Goal: Task Accomplishment & Management: Manage account settings

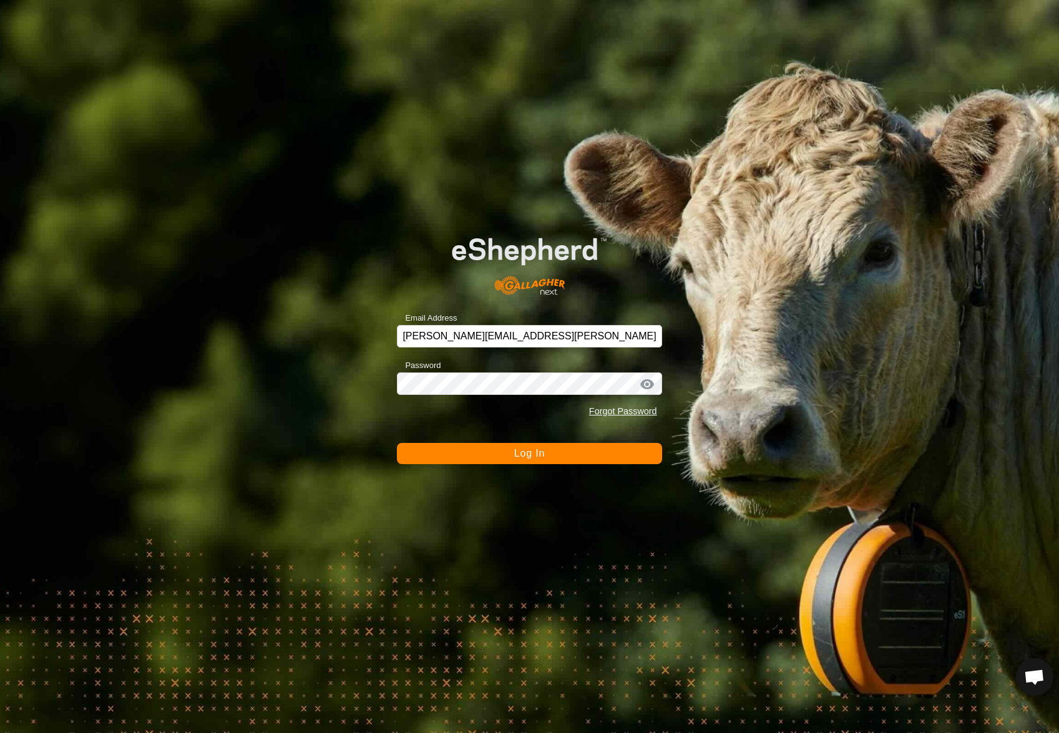
click at [532, 460] on button "Log In" at bounding box center [529, 453] width 265 height 21
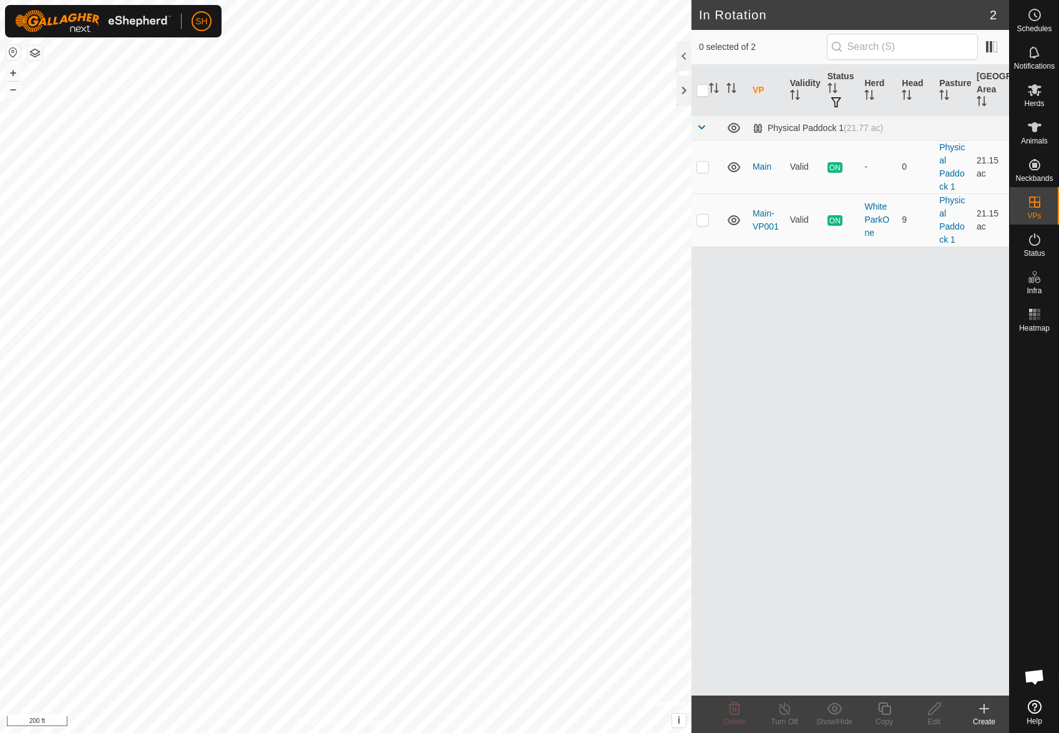
click at [981, 706] on icon at bounding box center [983, 708] width 15 height 15
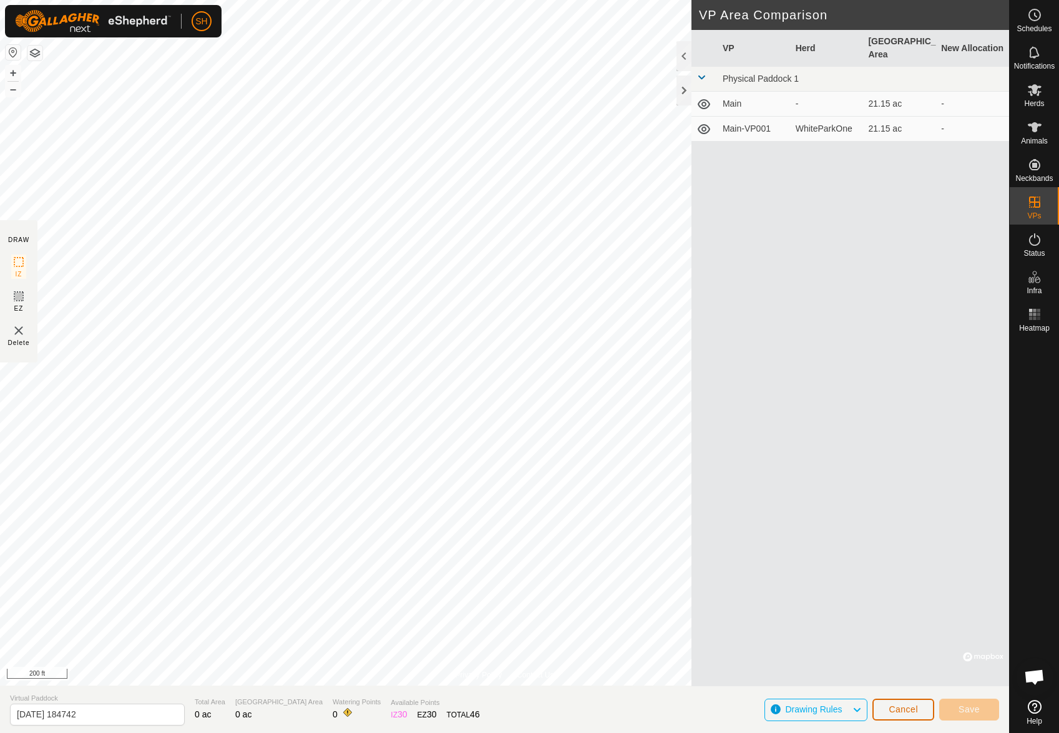
click at [915, 701] on button "Cancel" at bounding box center [903, 710] width 62 height 22
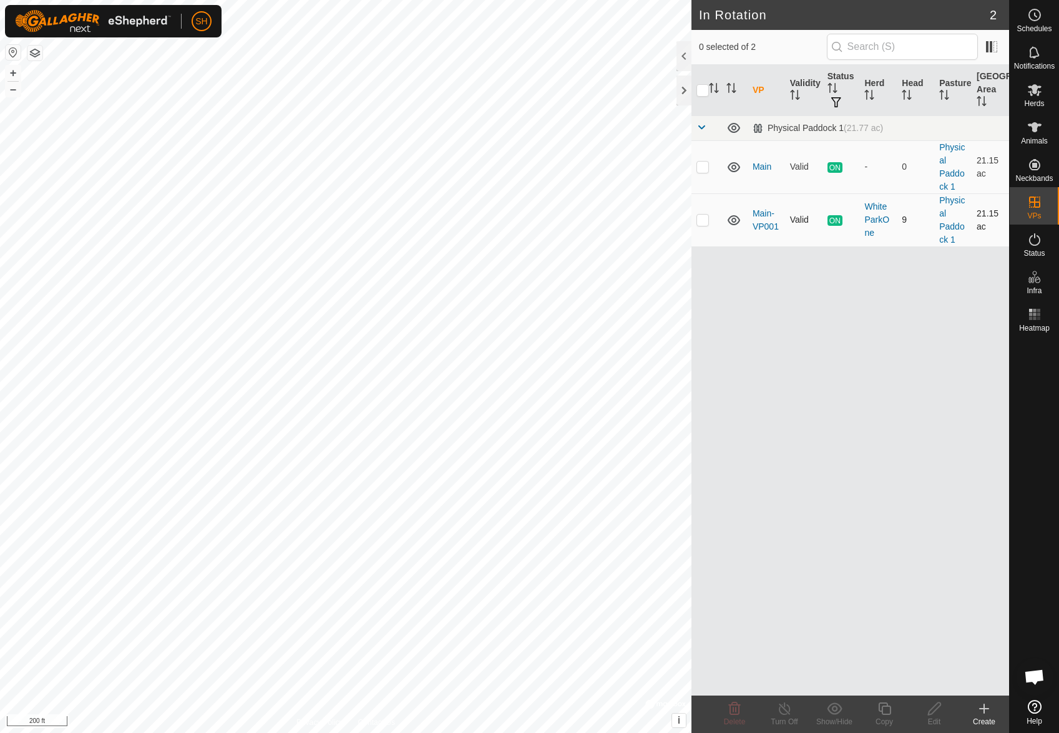
click at [705, 217] on p-checkbox at bounding box center [702, 220] width 12 height 10
checkbox input "true"
click at [878, 708] on icon at bounding box center [884, 708] width 16 height 15
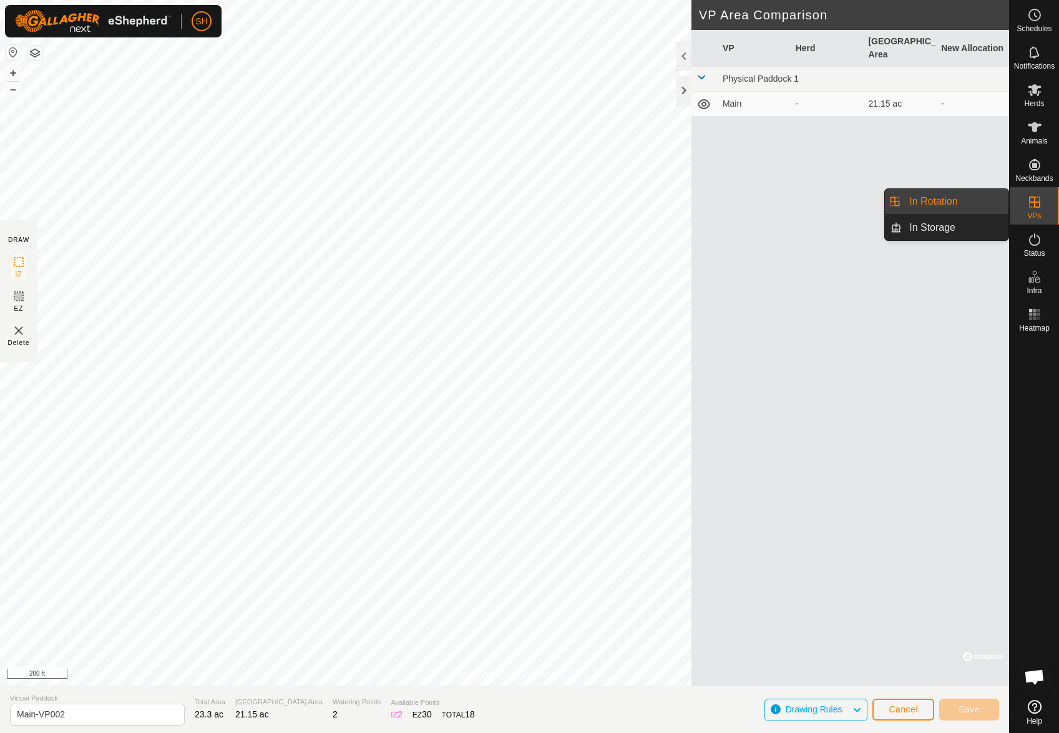
drag, startPoint x: 1002, startPoint y: 210, endPoint x: 979, endPoint y: 209, distance: 23.1
click at [979, 209] on link "In Rotation" at bounding box center [954, 201] width 107 height 25
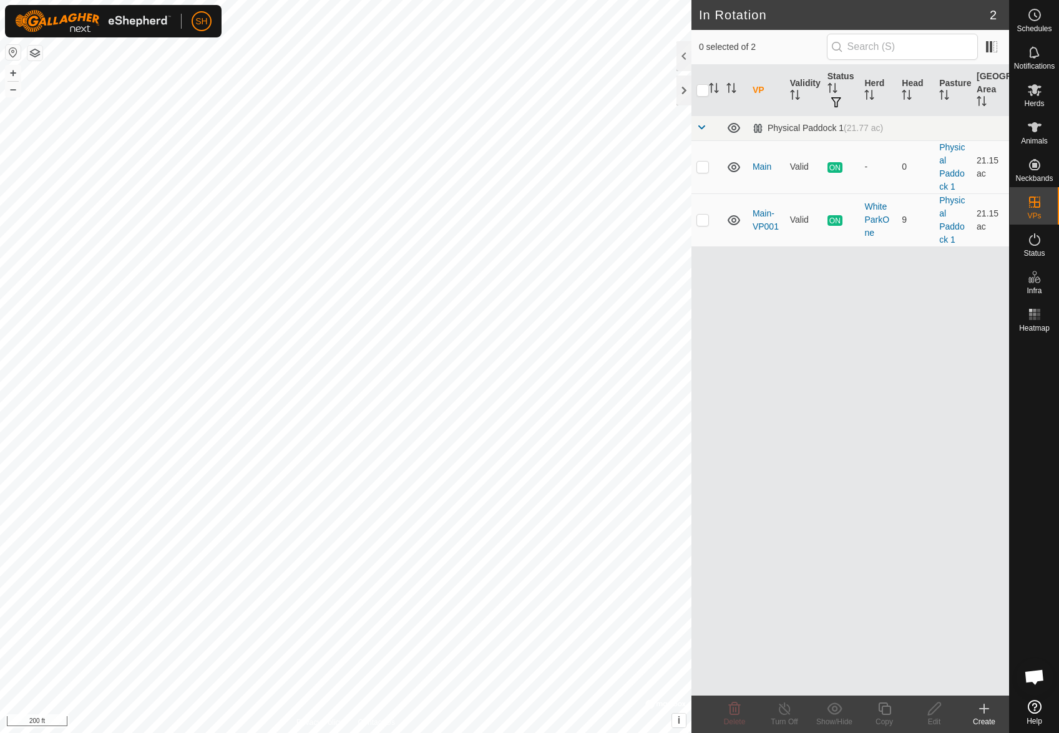
click at [987, 709] on icon at bounding box center [983, 709] width 9 height 0
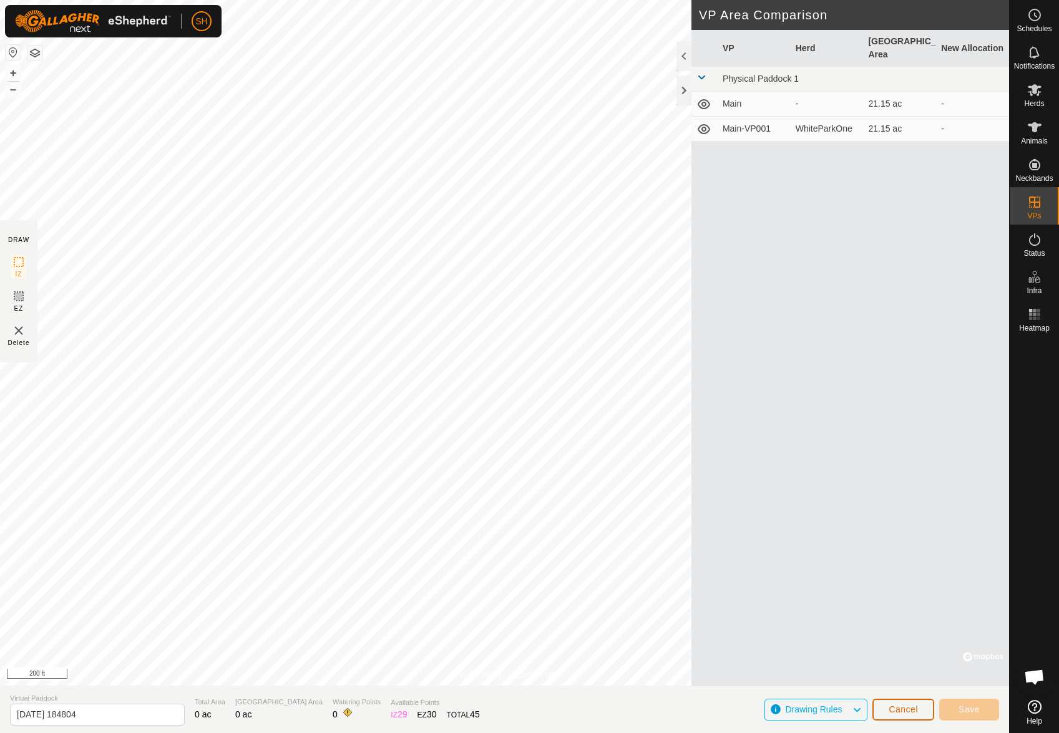
click at [913, 707] on span "Cancel" at bounding box center [902, 709] width 29 height 10
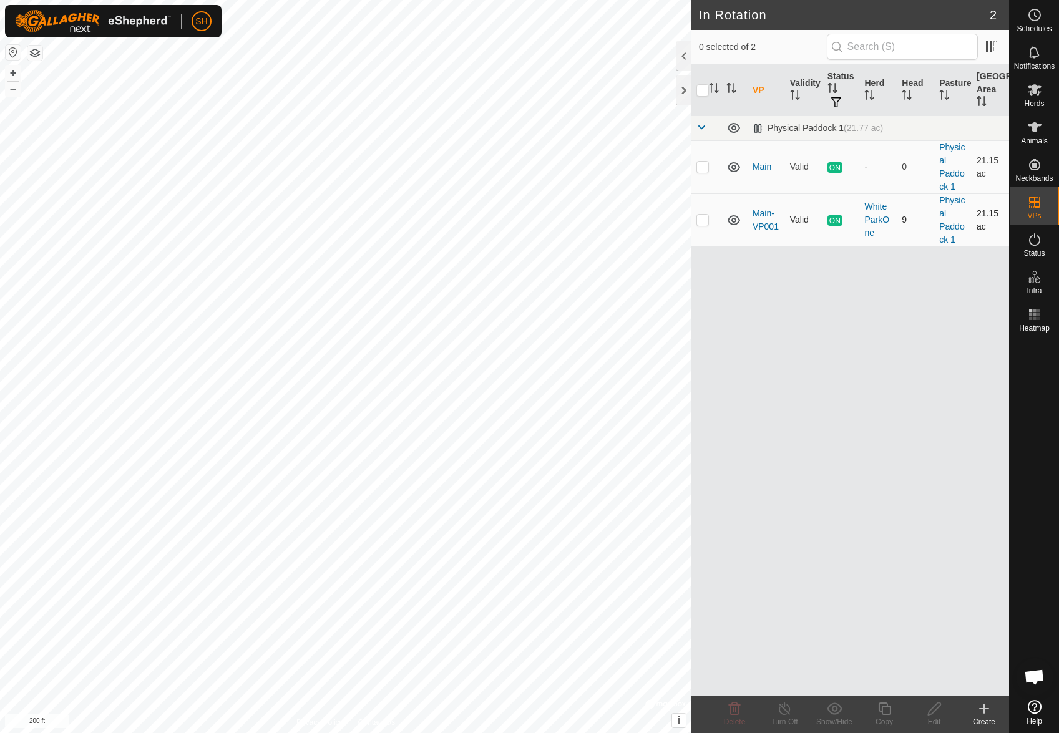
click at [696, 220] on p-checkbox at bounding box center [702, 220] width 12 height 10
checkbox input "true"
click at [885, 712] on icon at bounding box center [884, 708] width 16 height 15
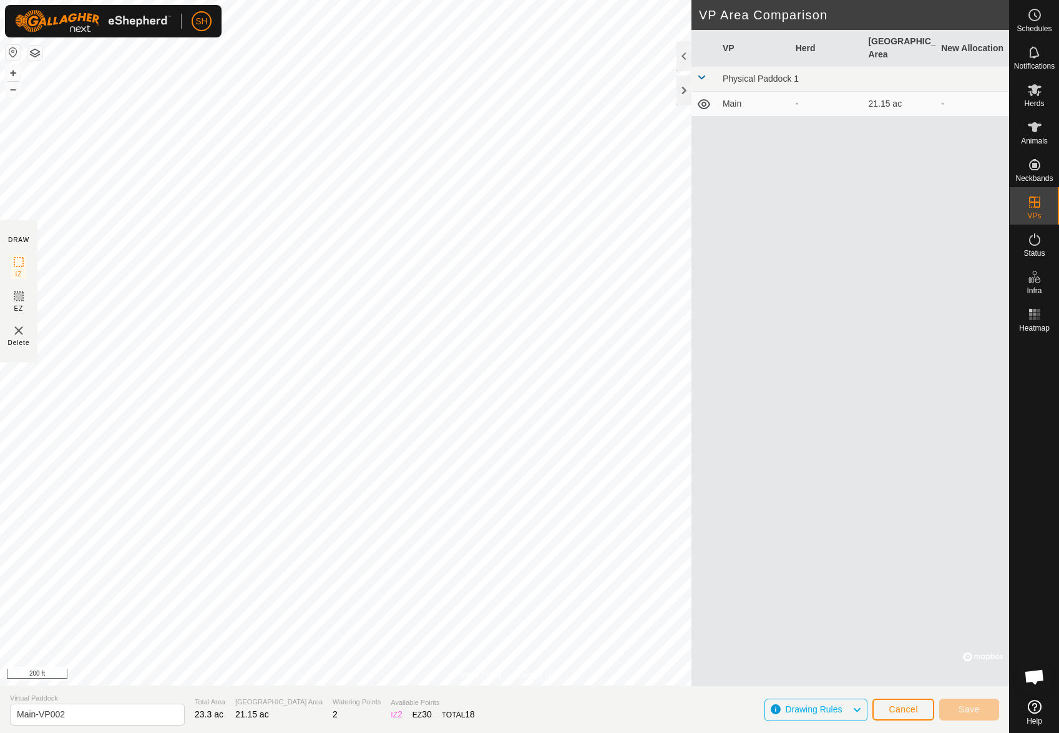
click at [901, 596] on div "VP Herd Grazing Area New Allocation Physical Paddock 1 Main - 21.15 ac -" at bounding box center [850, 358] width 318 height 656
click at [685, 90] on div at bounding box center [683, 90] width 15 height 30
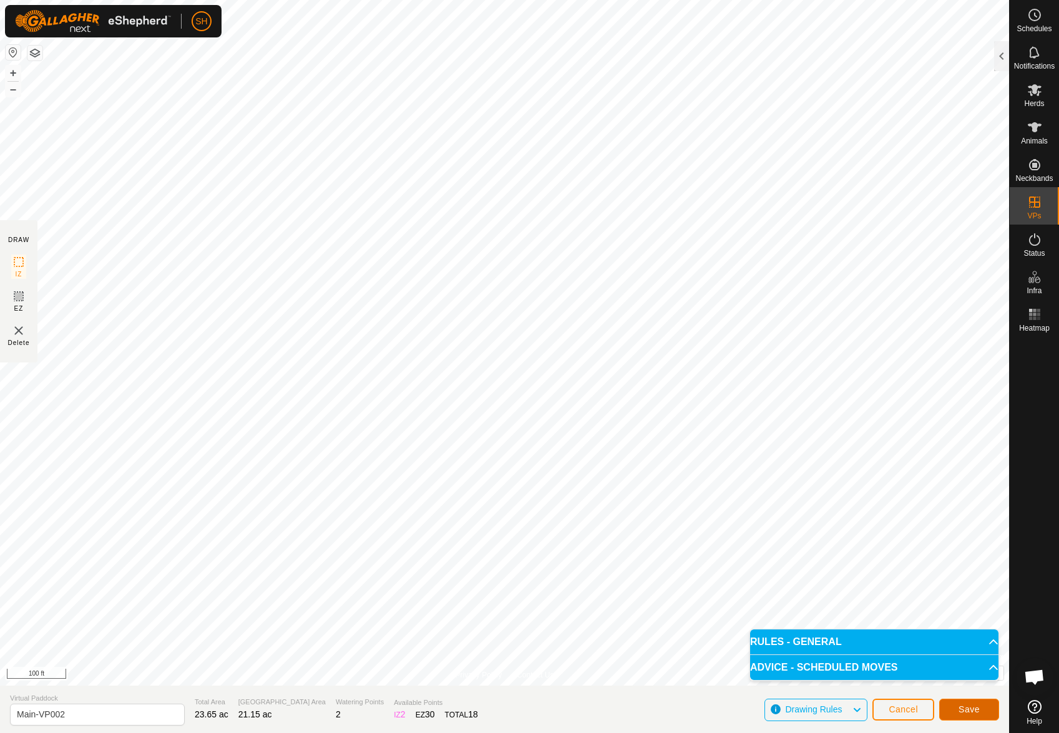
click at [976, 710] on span "Save" at bounding box center [968, 709] width 21 height 10
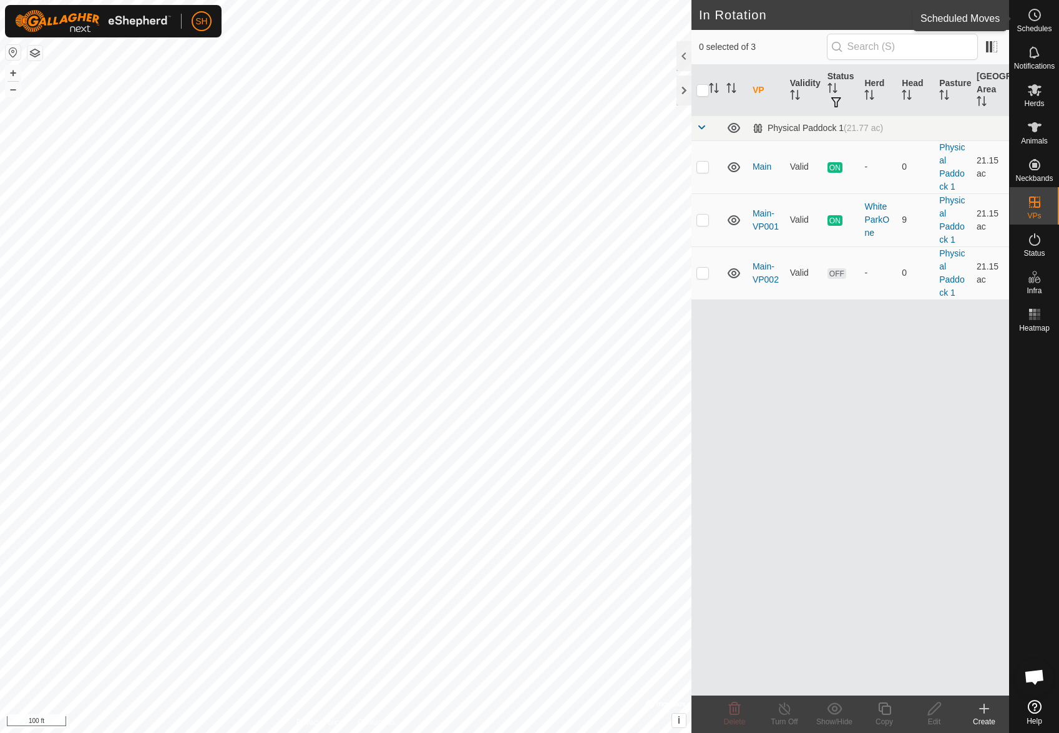
click at [1032, 18] on icon at bounding box center [1034, 14] width 15 height 15
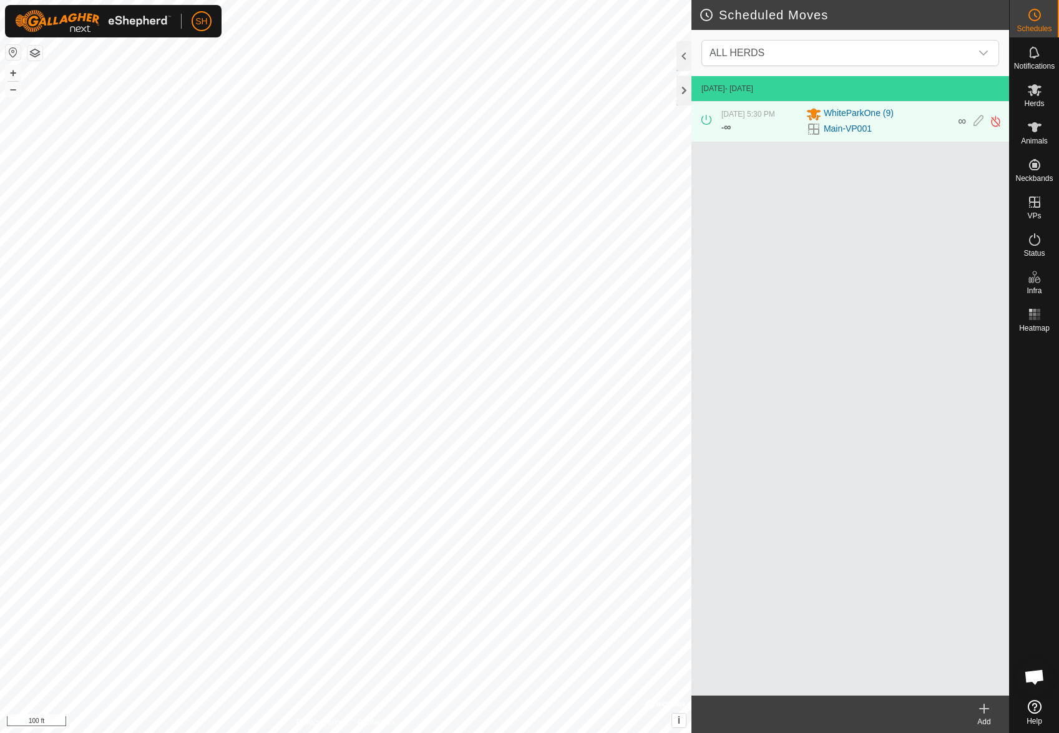
click at [984, 703] on icon at bounding box center [983, 708] width 15 height 15
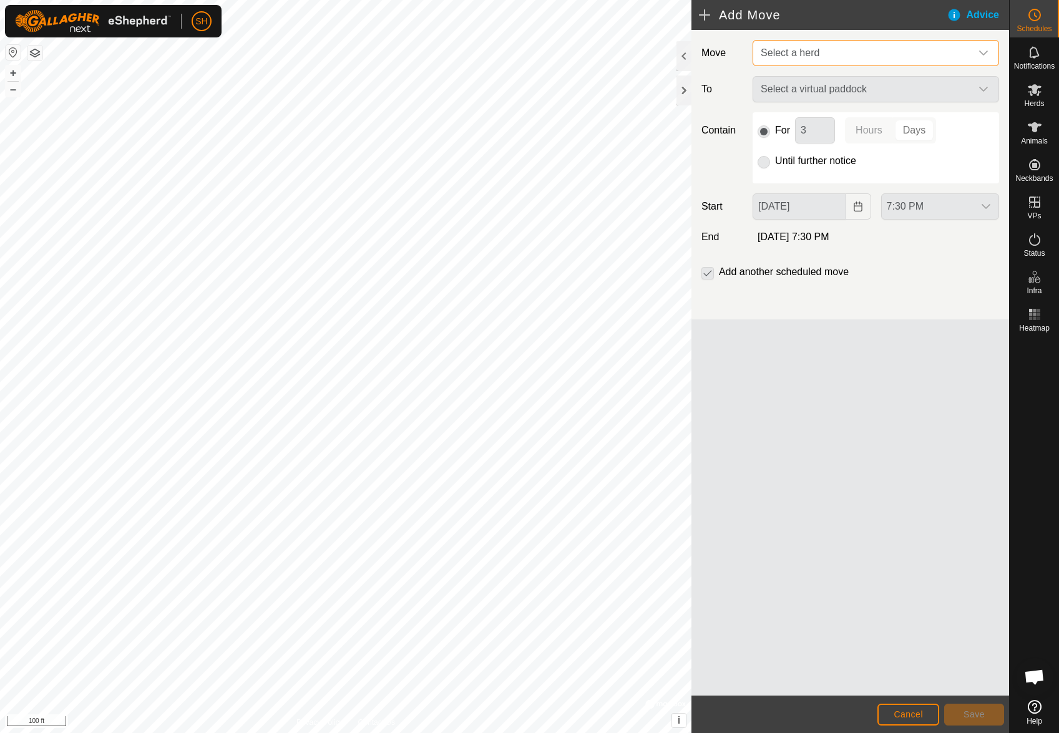
click at [920, 53] on span "Select a herd" at bounding box center [862, 53] width 215 height 25
click at [891, 115] on li "WhiteParkOne (9)" at bounding box center [876, 118] width 245 height 26
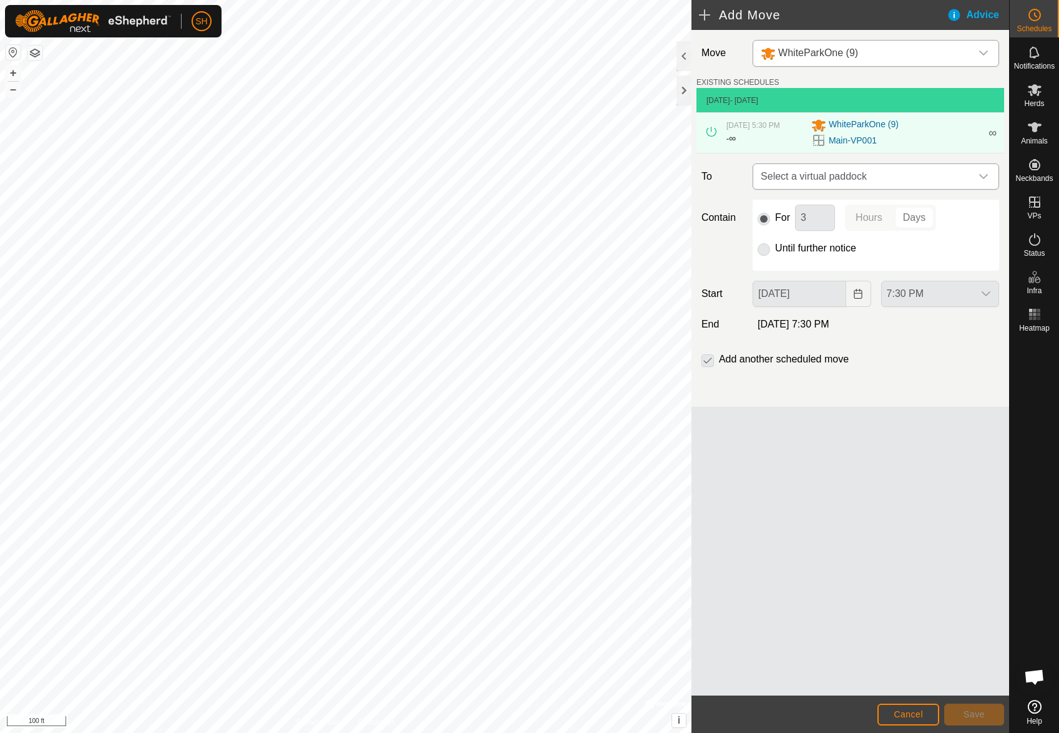
click at [975, 178] on div "dropdown trigger" at bounding box center [983, 176] width 25 height 25
click at [796, 288] on li "Main-VP002 21.15 ac" at bounding box center [875, 285] width 230 height 19
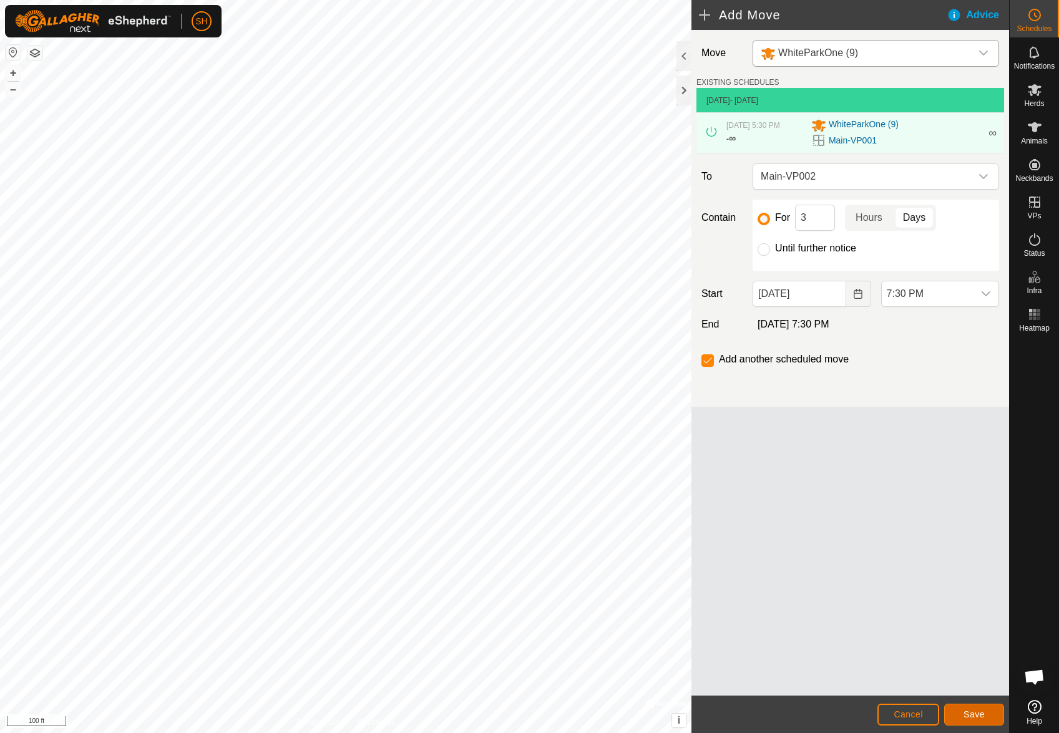
click at [976, 715] on span "Save" at bounding box center [973, 714] width 21 height 10
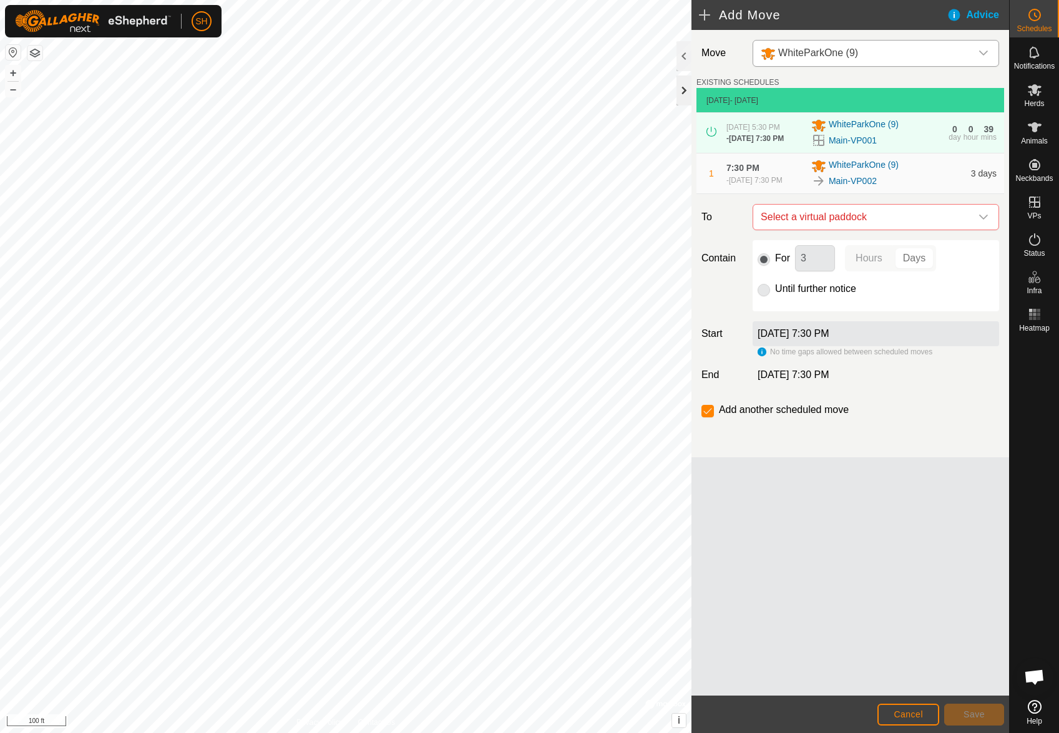
click at [684, 91] on div at bounding box center [683, 90] width 15 height 30
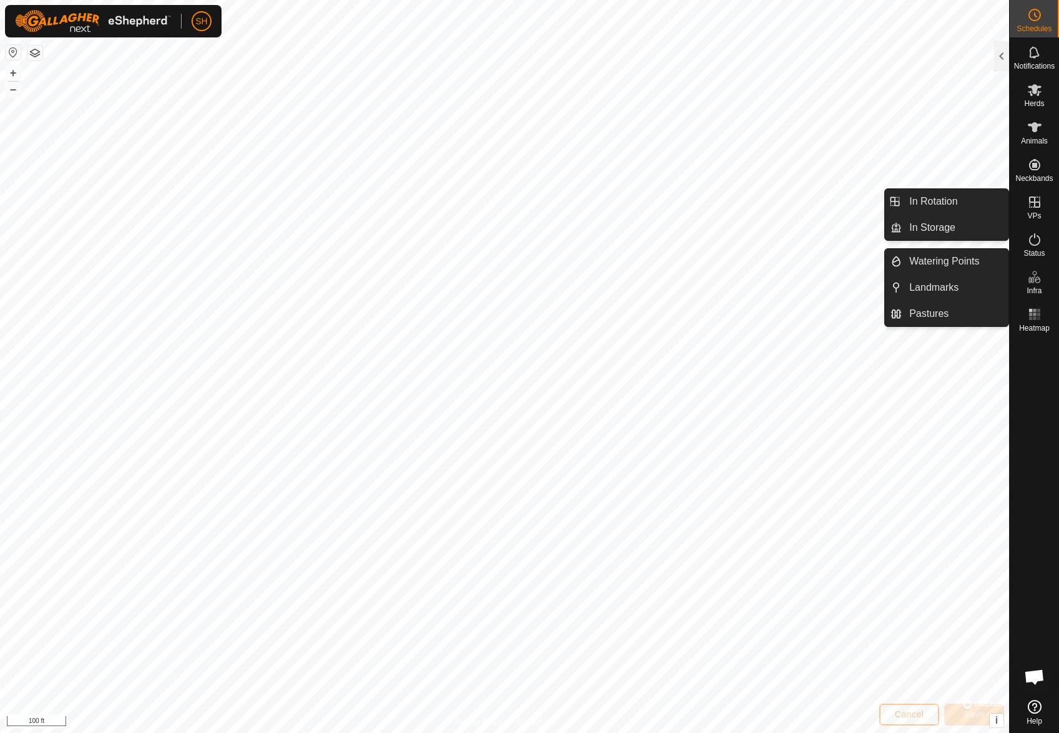
click at [1033, 203] on icon at bounding box center [1034, 202] width 15 height 15
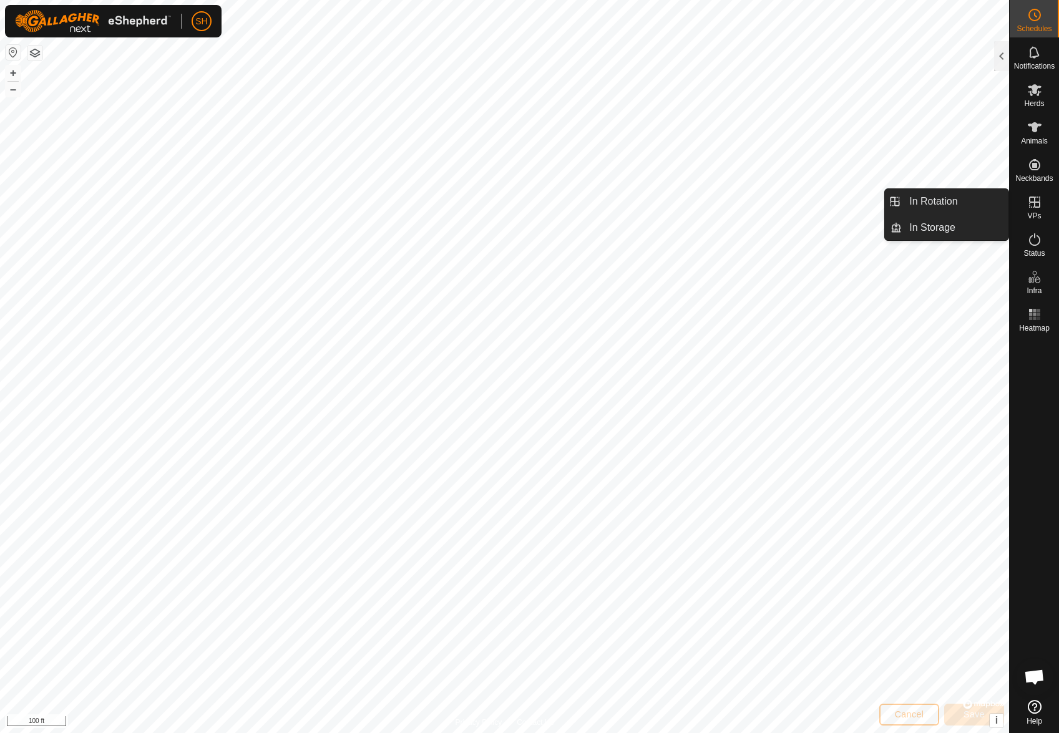
click at [947, 201] on link "In Rotation" at bounding box center [954, 201] width 107 height 25
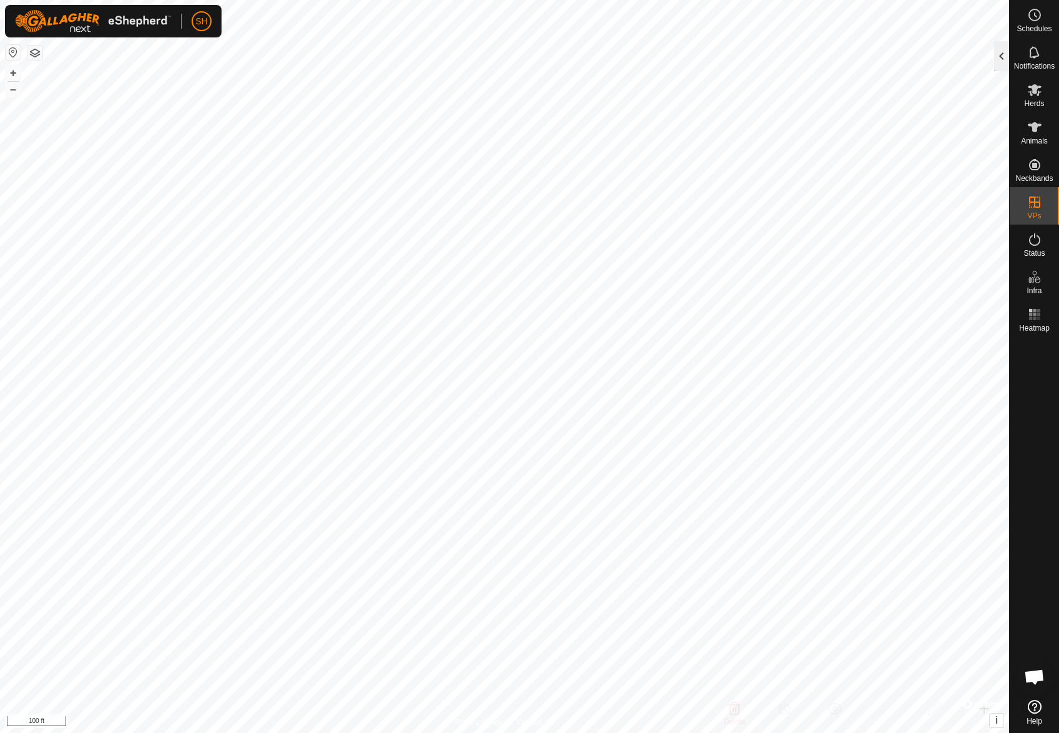
click at [999, 63] on div at bounding box center [1001, 56] width 15 height 30
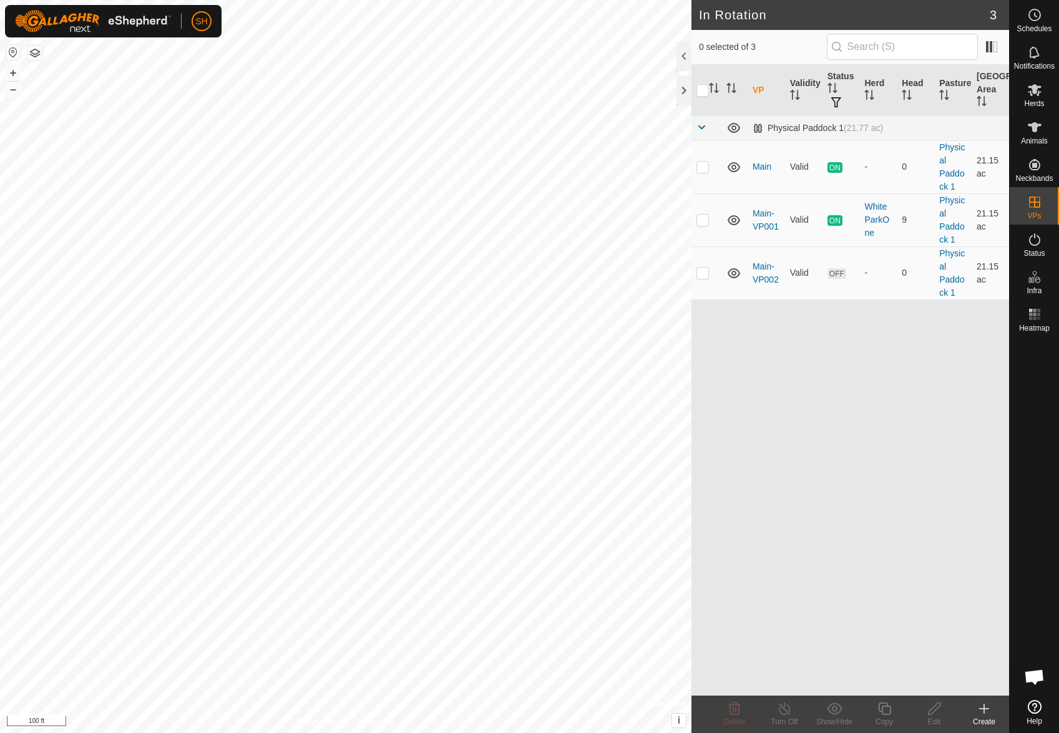
click at [988, 711] on icon at bounding box center [983, 708] width 15 height 15
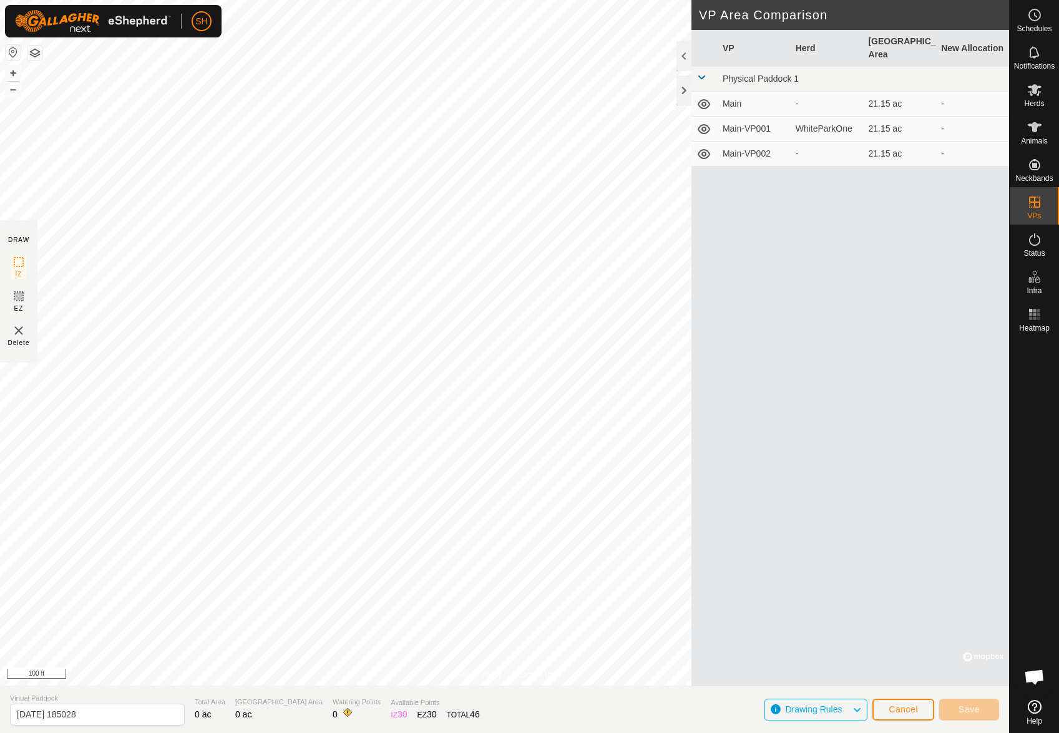
click at [747, 143] on td "Main-VP002" at bounding box center [753, 154] width 73 height 25
click at [908, 707] on span "Cancel" at bounding box center [902, 709] width 29 height 10
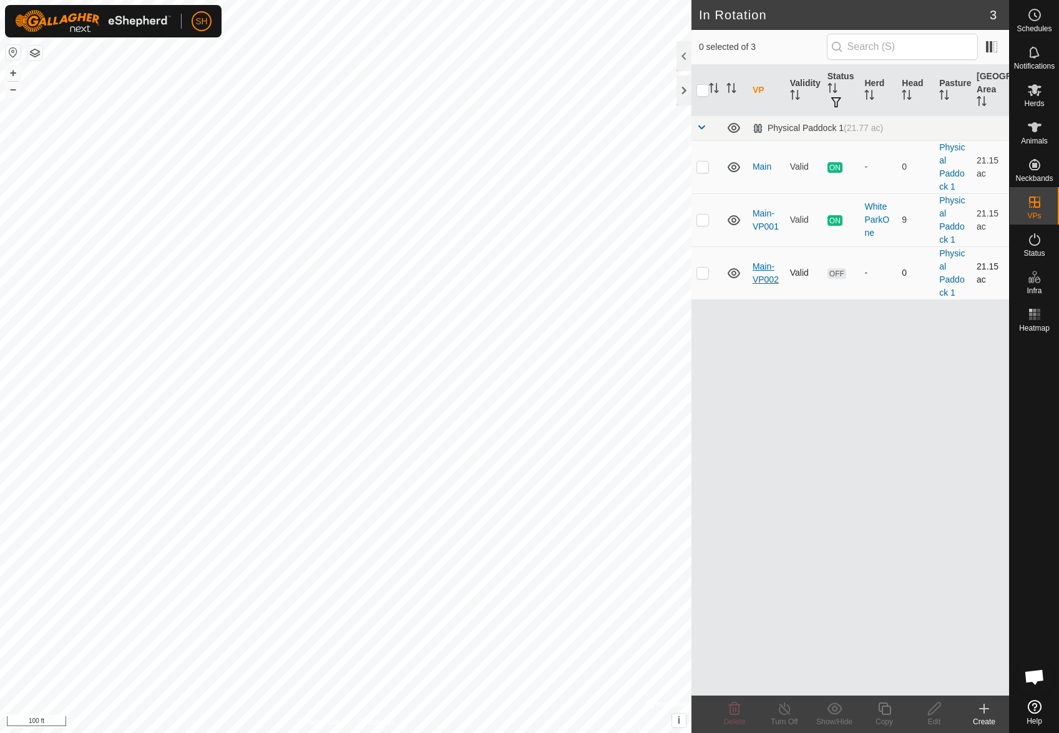
click at [761, 281] on link "Main-VP002" at bounding box center [765, 272] width 26 height 23
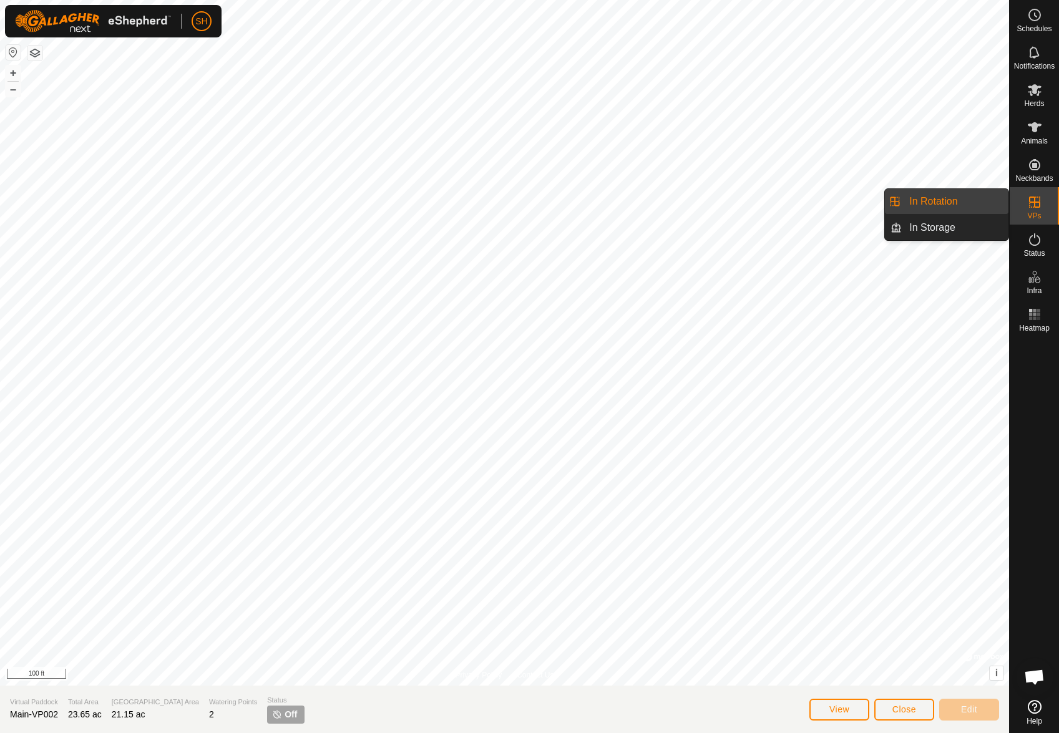
click at [966, 203] on link "In Rotation" at bounding box center [954, 201] width 107 height 25
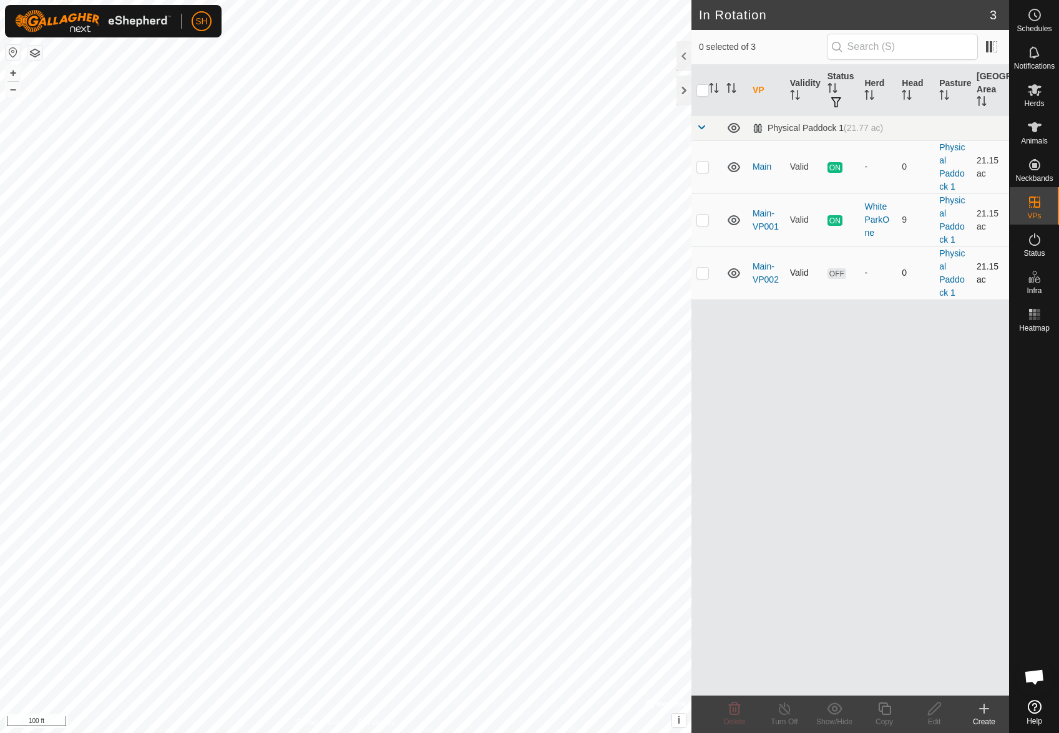
click at [702, 273] on p-checkbox at bounding box center [702, 273] width 12 height 10
checkbox input "true"
click at [890, 707] on icon at bounding box center [884, 708] width 12 height 12
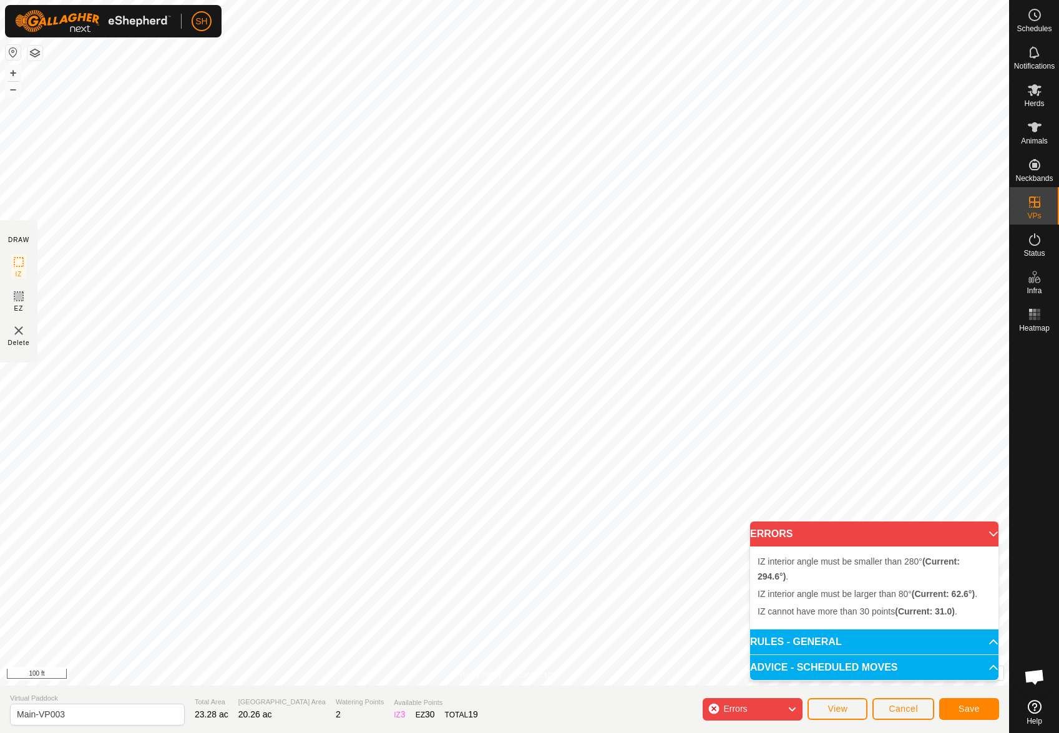
click at [769, 708] on div "Errors" at bounding box center [752, 709] width 100 height 22
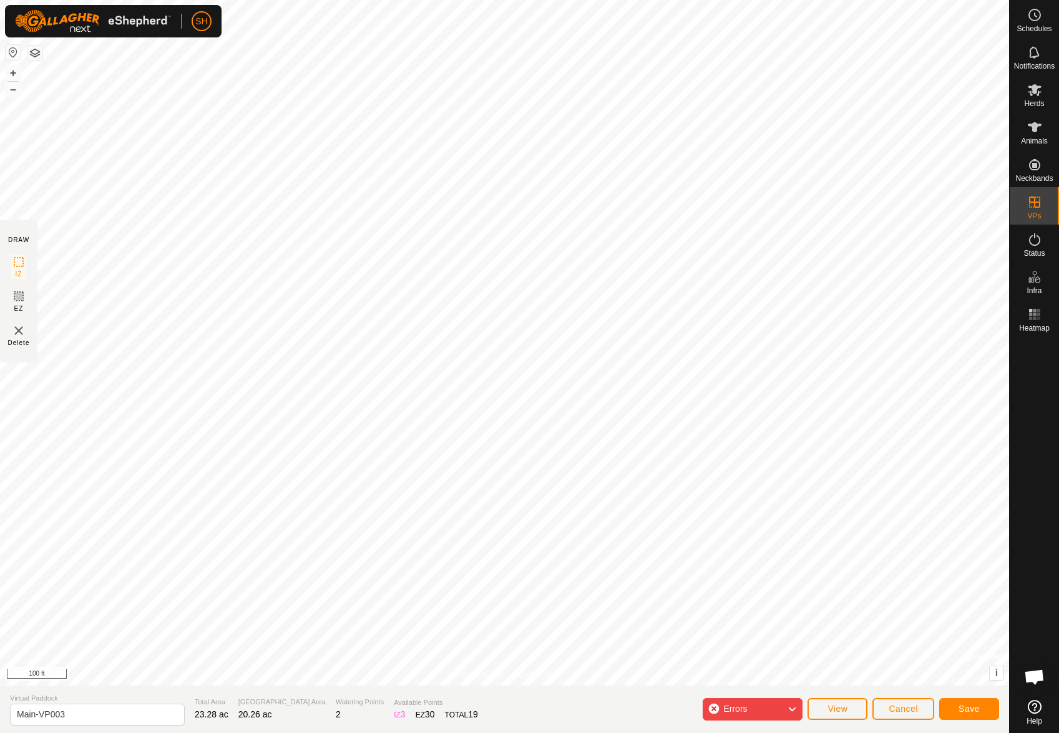
click at [768, 707] on div "Errors" at bounding box center [752, 709] width 100 height 22
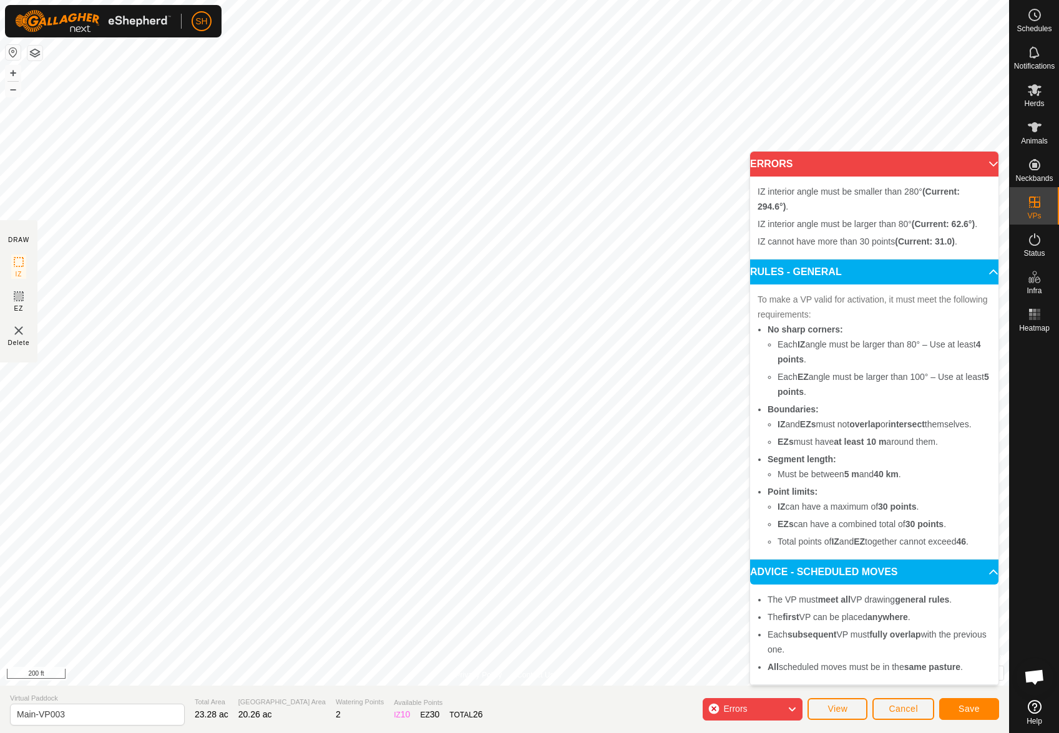
click at [898, 193] on span "IZ interior angle must be smaller than 280° (Current: 294.6°) ." at bounding box center [858, 199] width 202 height 25
click at [987, 161] on p-accordion-header "ERRORS" at bounding box center [874, 164] width 248 height 25
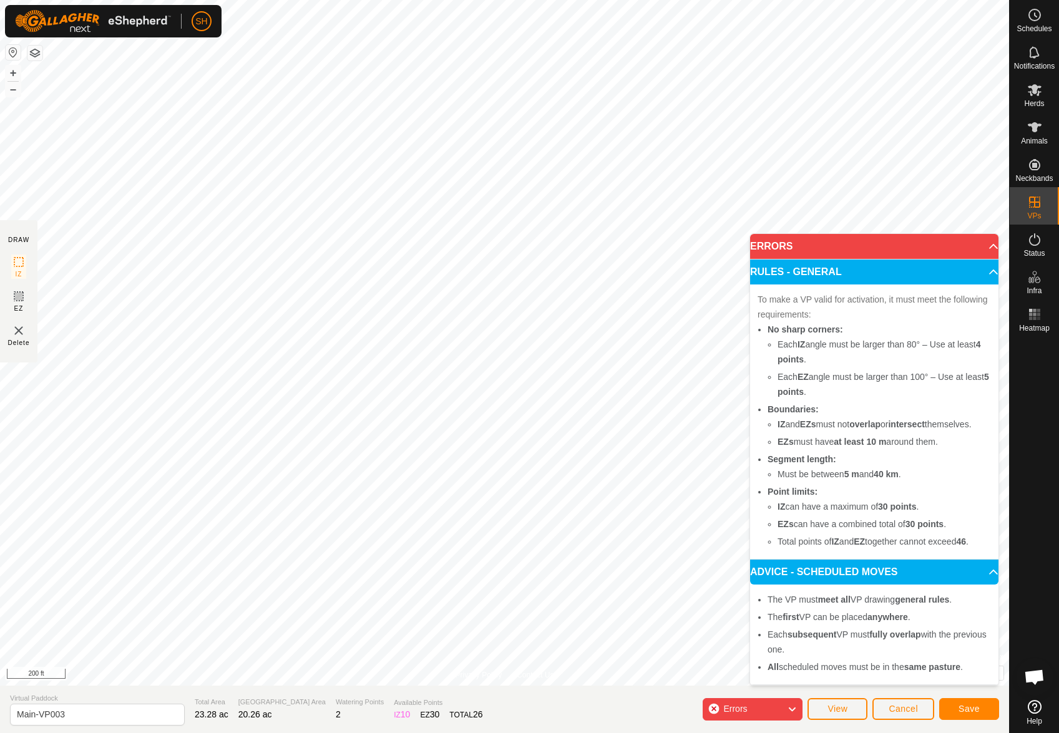
click at [984, 275] on p-accordion-header "RULES - GENERAL" at bounding box center [874, 272] width 248 height 25
click at [721, 703] on div "Errors" at bounding box center [752, 709] width 100 height 22
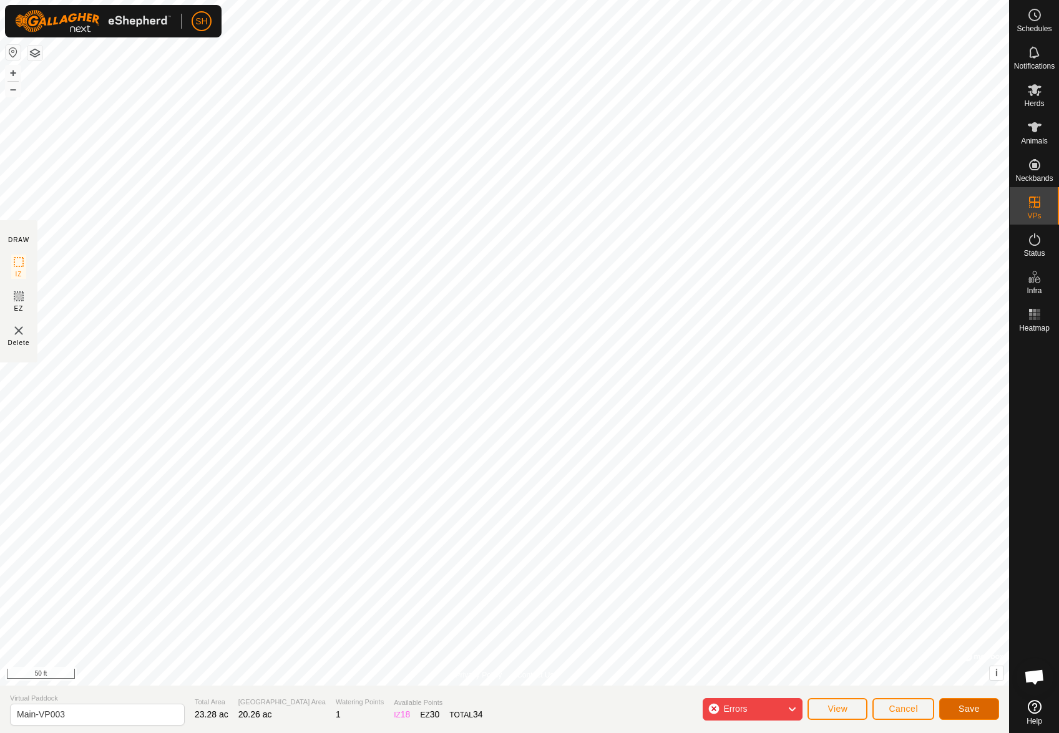
click at [973, 704] on span "Save" at bounding box center [968, 709] width 21 height 10
click at [766, 707] on div "Errors" at bounding box center [752, 709] width 100 height 22
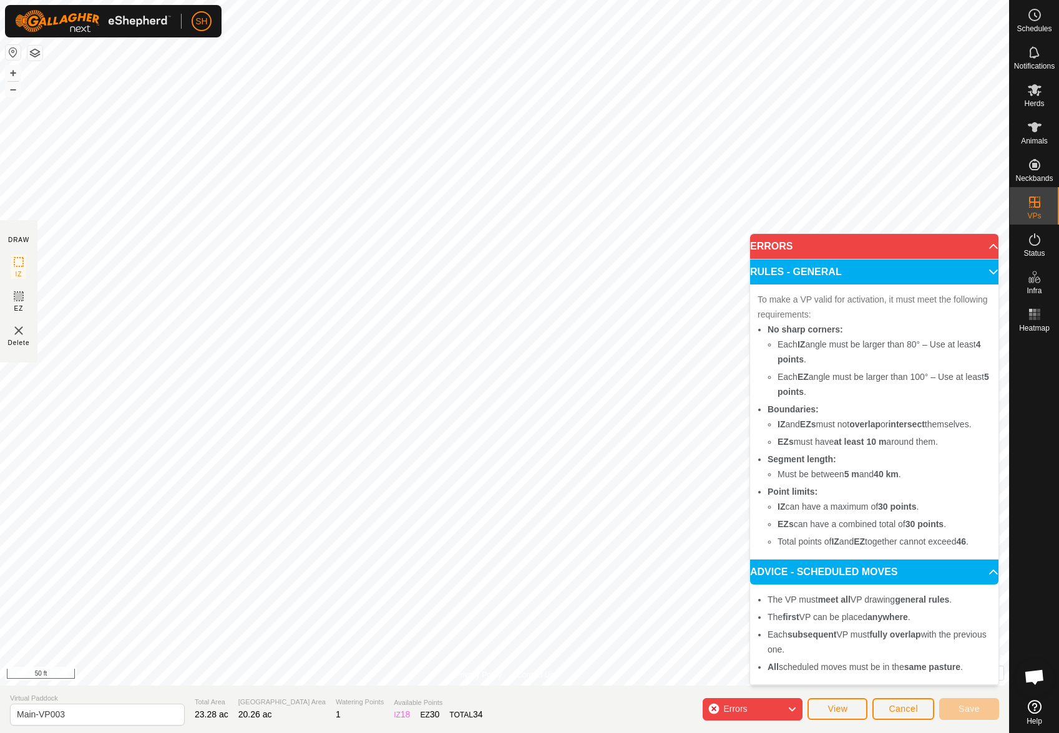
click at [869, 248] on p-accordion-header "ERRORS" at bounding box center [874, 246] width 248 height 25
click at [979, 243] on p-accordion-header "ERRORS" at bounding box center [874, 246] width 248 height 25
click at [988, 248] on p-accordion-header "ERRORS" at bounding box center [874, 246] width 248 height 25
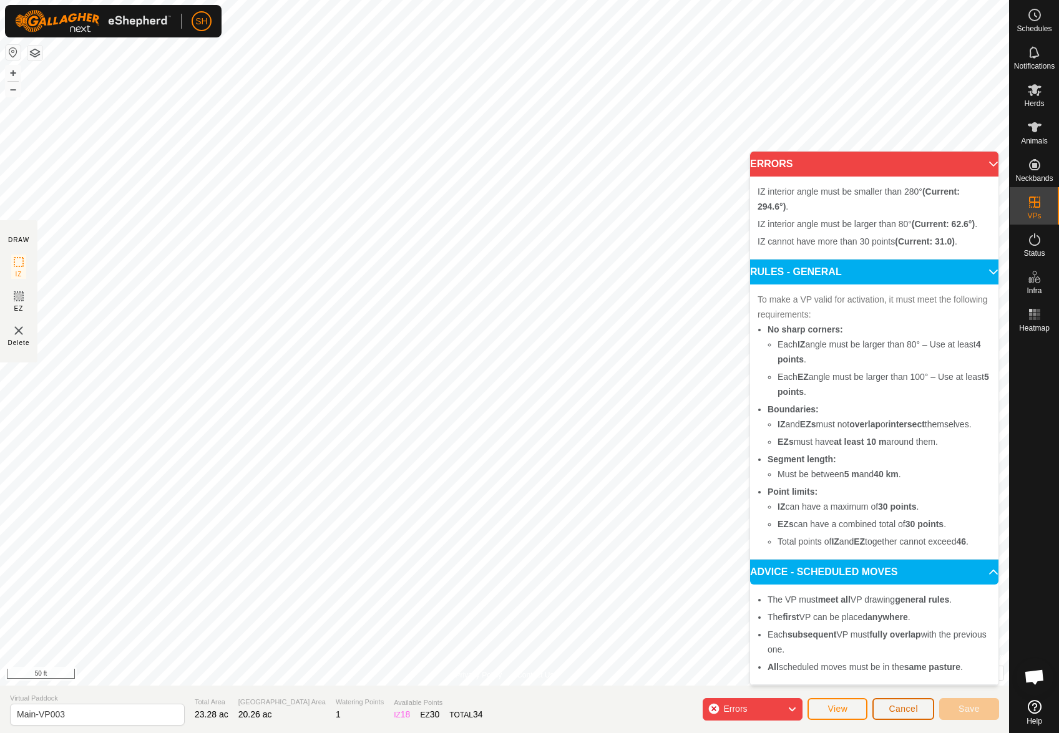
click at [911, 706] on span "Cancel" at bounding box center [902, 709] width 29 height 10
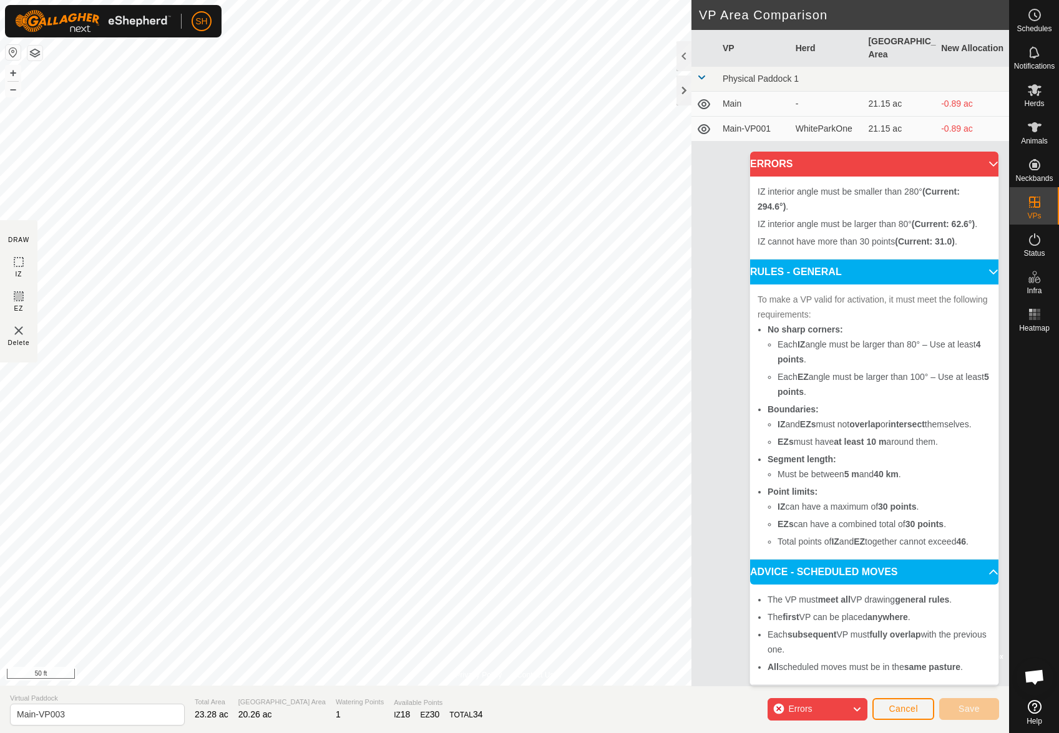
click at [982, 163] on p-accordion-header "ERRORS" at bounding box center [874, 164] width 248 height 25
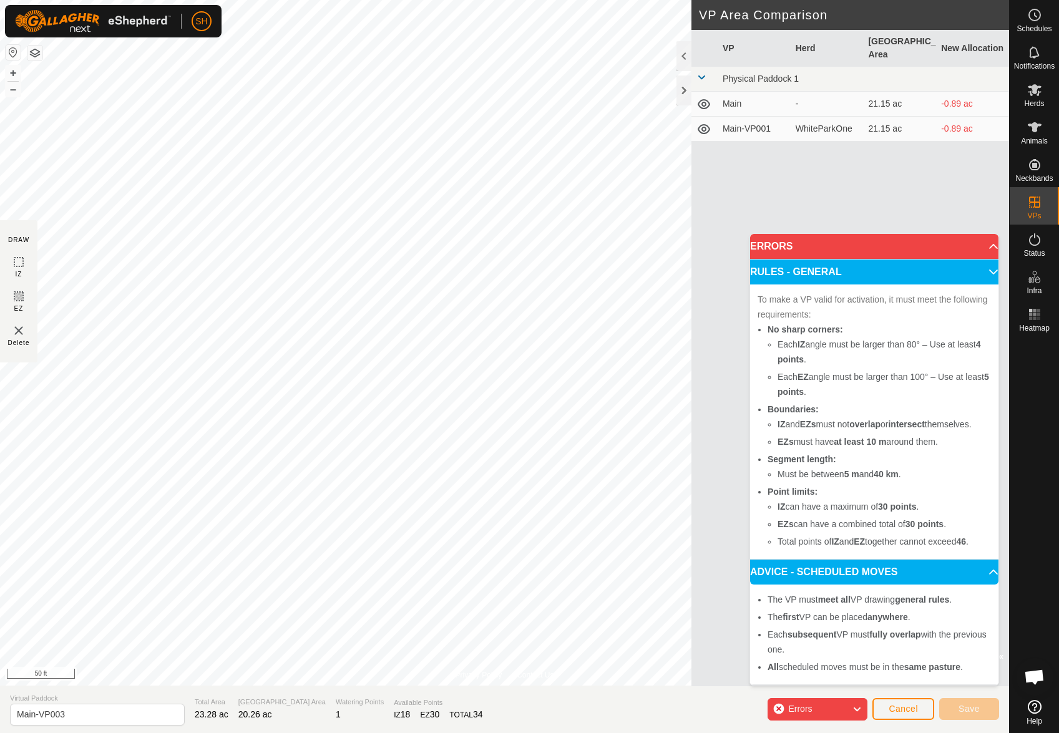
click at [980, 246] on p-accordion-header "ERRORS" at bounding box center [874, 246] width 248 height 25
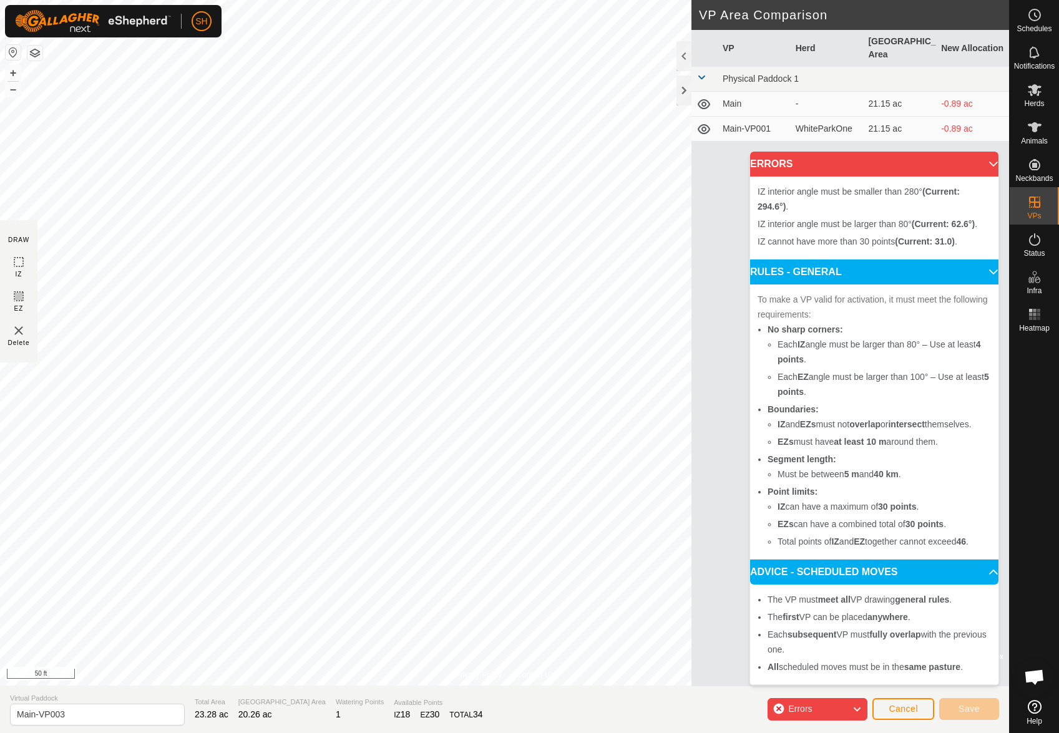
click at [983, 273] on p-accordion-header "RULES - GENERAL" at bounding box center [874, 272] width 248 height 25
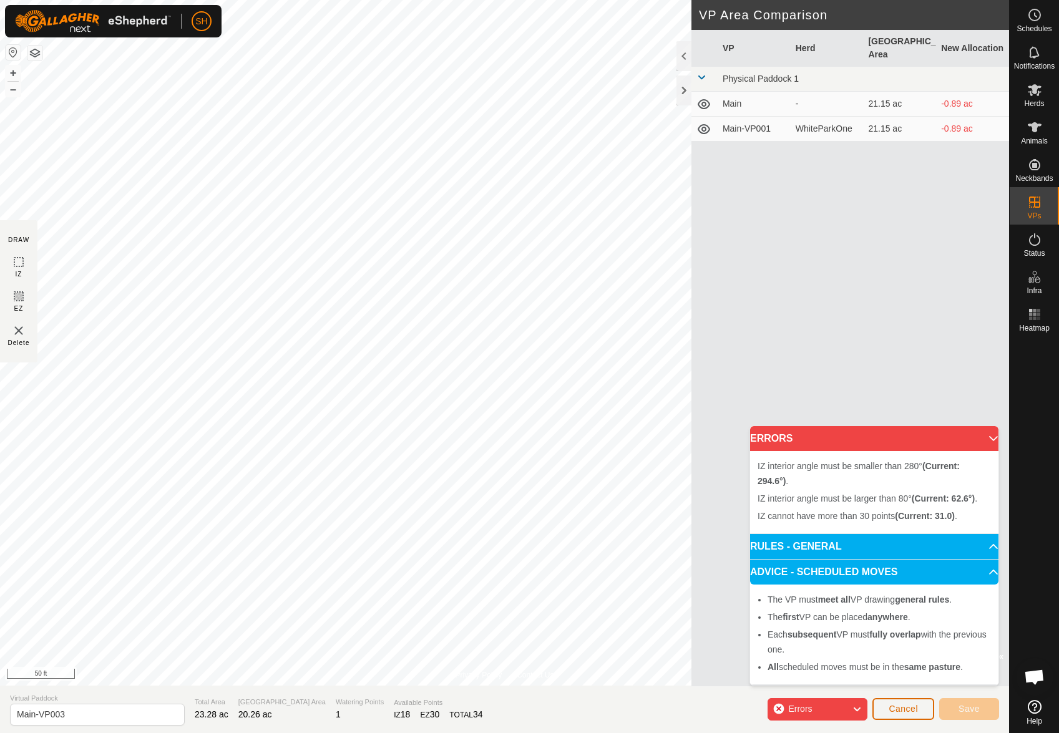
click at [901, 708] on span "Cancel" at bounding box center [902, 709] width 29 height 10
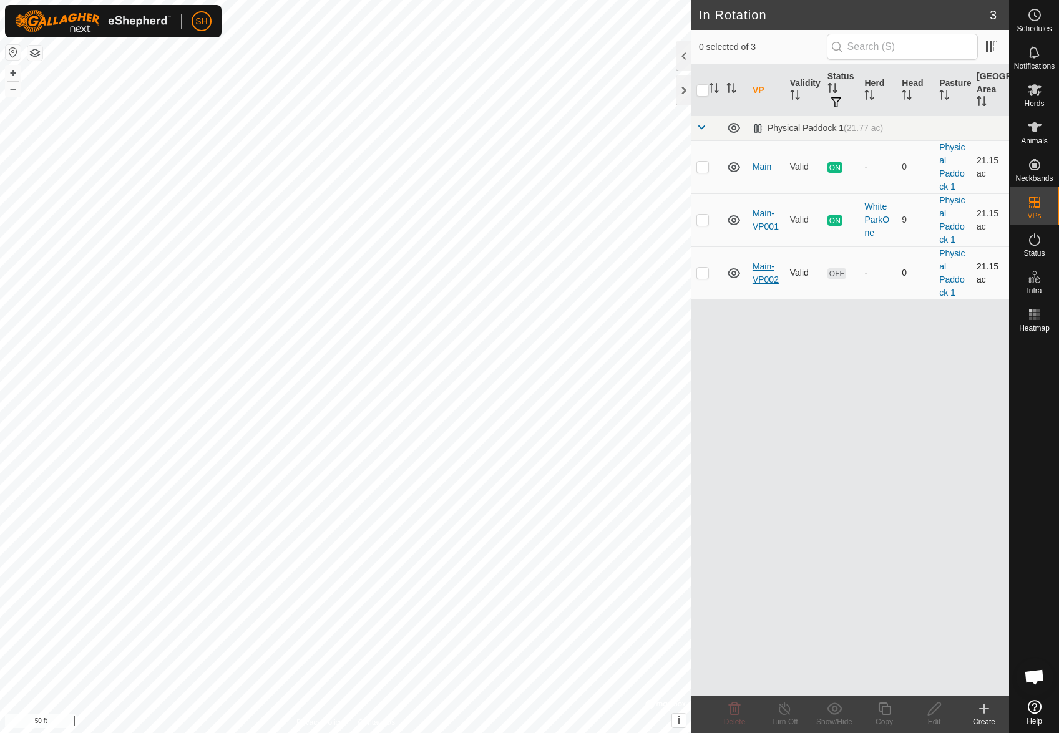
click at [755, 274] on link "Main-VP002" at bounding box center [765, 272] width 26 height 23
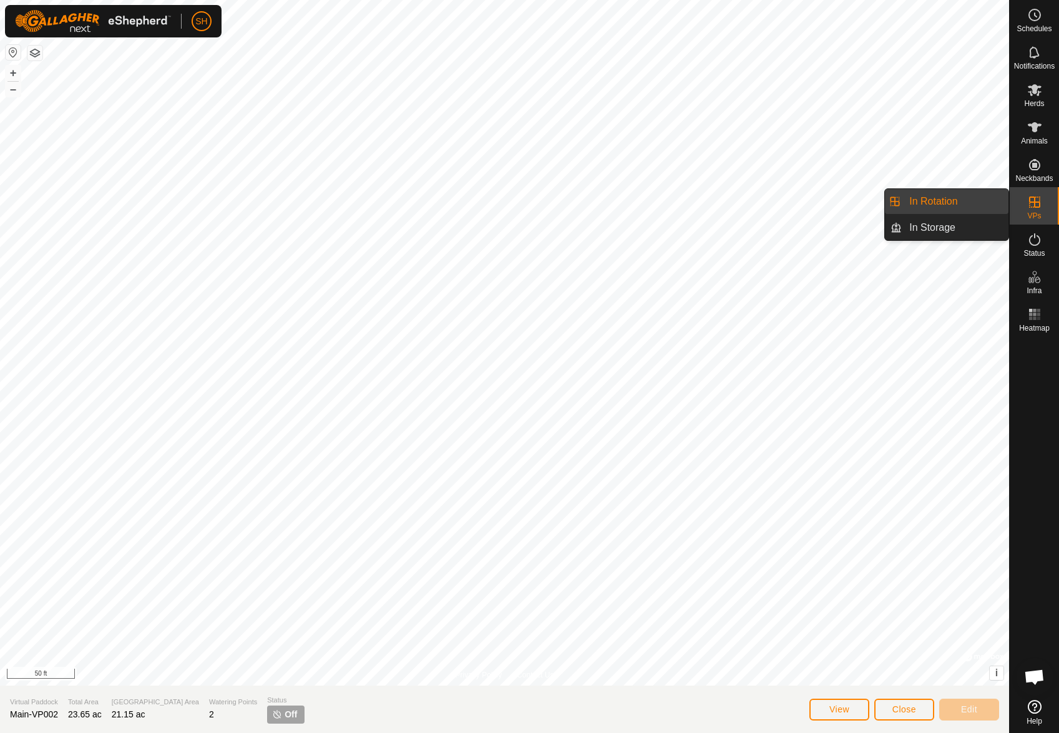
click at [971, 207] on link "In Rotation" at bounding box center [954, 201] width 107 height 25
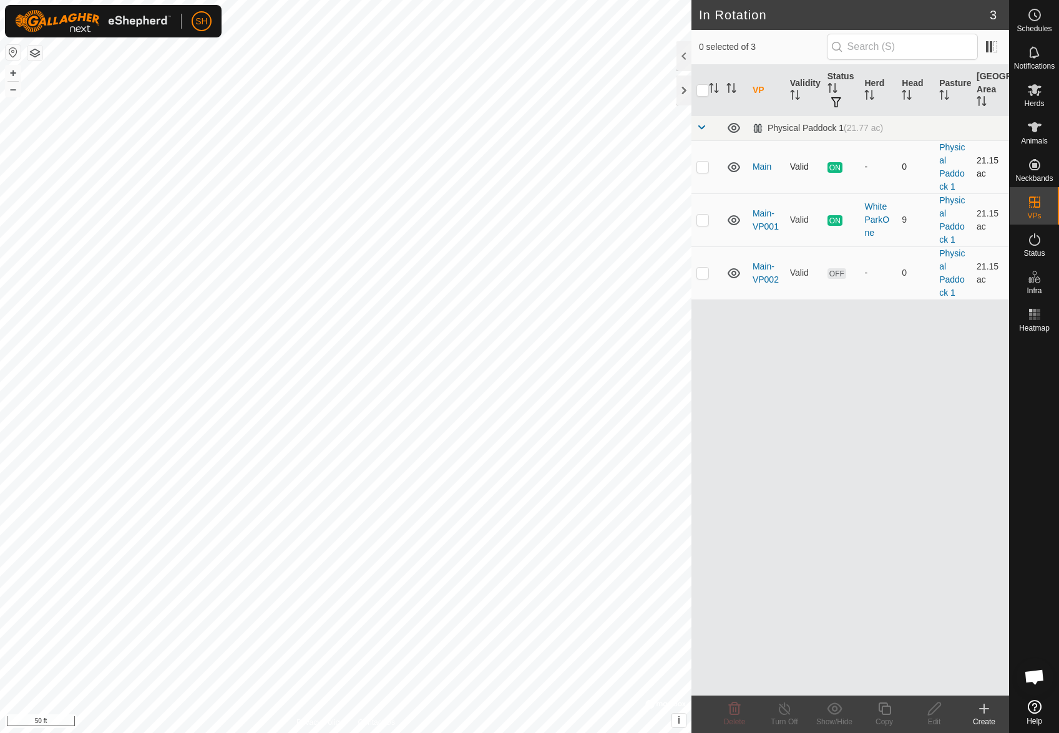
click at [707, 168] on p-checkbox at bounding box center [702, 167] width 12 height 10
click at [780, 590] on div "In Rotation 3 1 selected of 3 VP Validity Status Herd Head Pasture Grazing Area…" at bounding box center [504, 366] width 1009 height 733
click at [785, 711] on line at bounding box center [784, 709] width 10 height 10
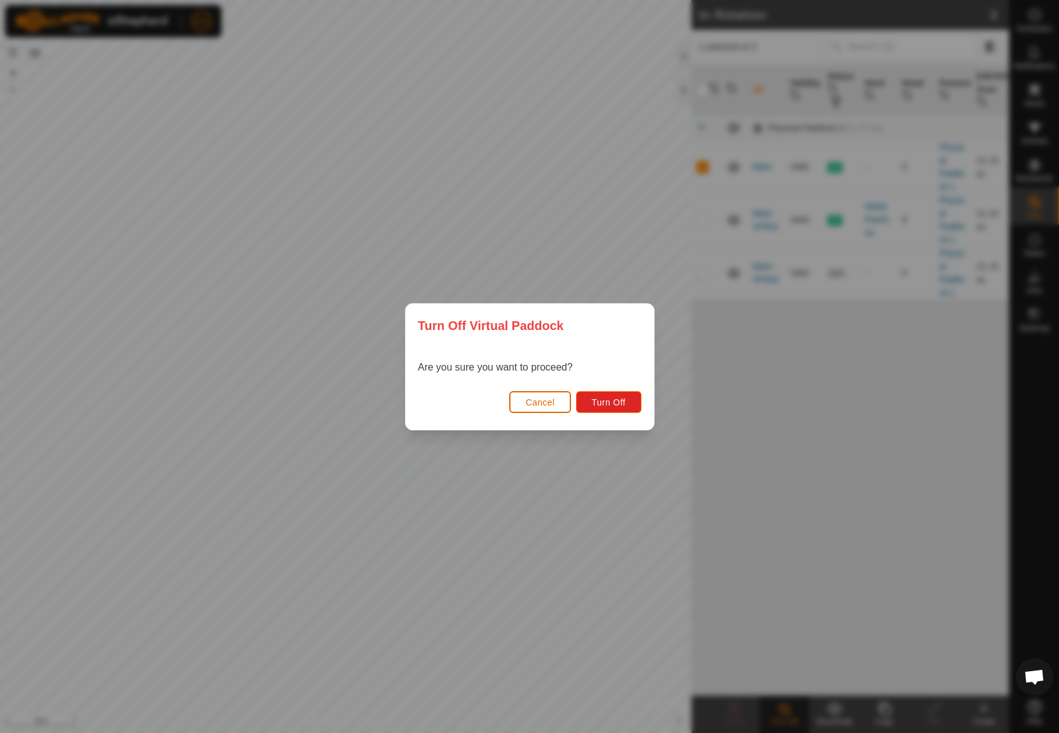
click at [558, 404] on button "Cancel" at bounding box center [540, 402] width 62 height 22
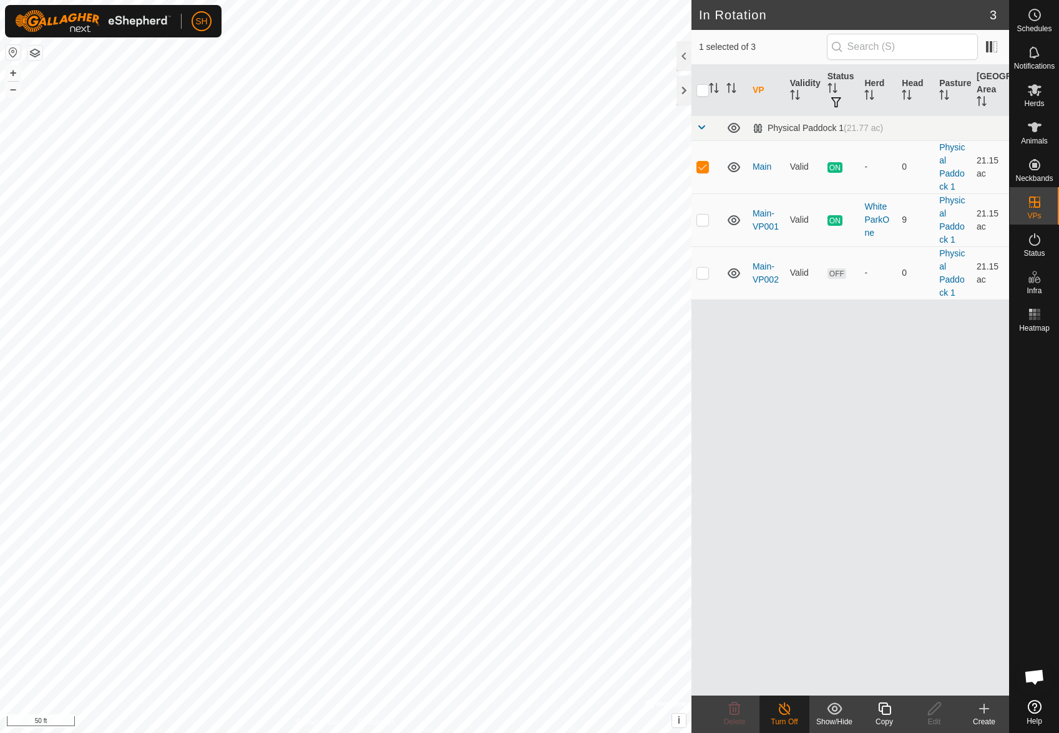
click at [821, 462] on div "VP Validity Status Herd Head Pasture [GEOGRAPHIC_DATA] Area Physical Paddock 1 …" at bounding box center [850, 380] width 318 height 631
click at [708, 171] on p-tablecheckbox at bounding box center [702, 167] width 12 height 10
checkbox input "false"
click at [1039, 16] on circle at bounding box center [1034, 14] width 11 height 11
